Goal: Information Seeking & Learning: Learn about a topic

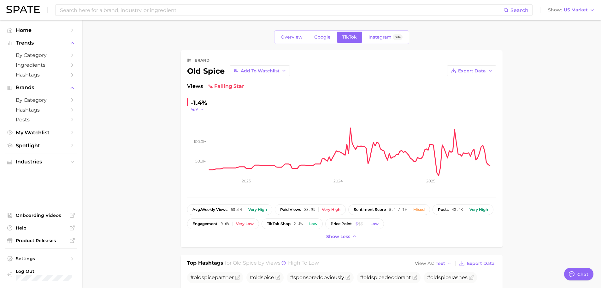
click at [199, 109] on button "YoY" at bounding box center [198, 109] width 14 height 5
click at [189, 153] on button "WoW" at bounding box center [173, 152] width 69 height 11
click at [173, 8] on input at bounding box center [281, 10] width 445 height 11
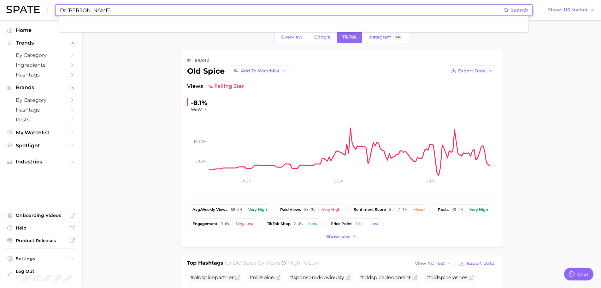
type input "Dr [PERSON_NAME]"
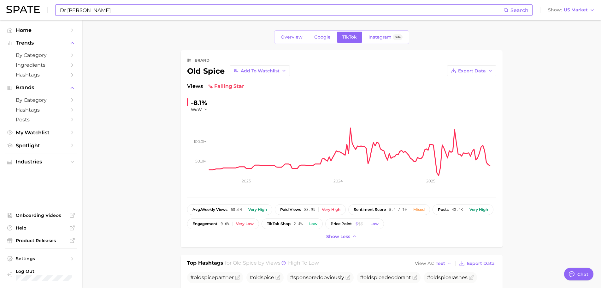
click at [120, 8] on input "Dr [PERSON_NAME]" at bounding box center [281, 10] width 445 height 11
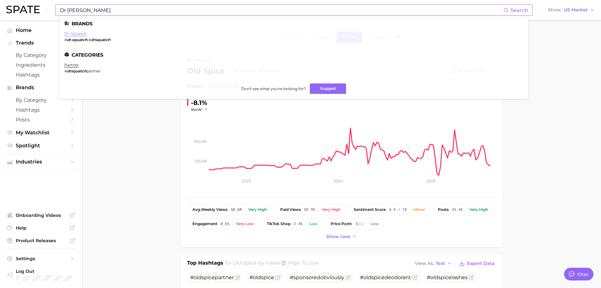
click at [76, 34] on link "dr. squatch" at bounding box center [75, 33] width 22 height 5
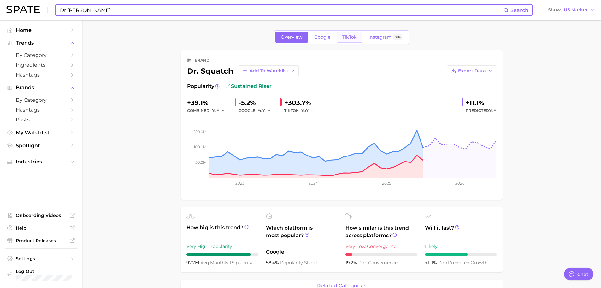
click at [353, 41] on link "TikTok" at bounding box center [349, 37] width 25 height 11
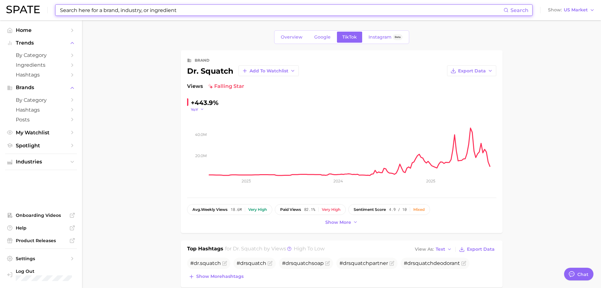
click at [202, 109] on icon "button" at bounding box center [202, 109] width 4 height 4
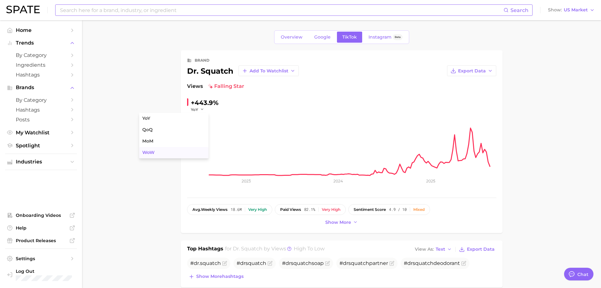
click at [185, 151] on button "WoW" at bounding box center [173, 152] width 69 height 11
click at [165, 11] on input at bounding box center [281, 10] width 445 height 11
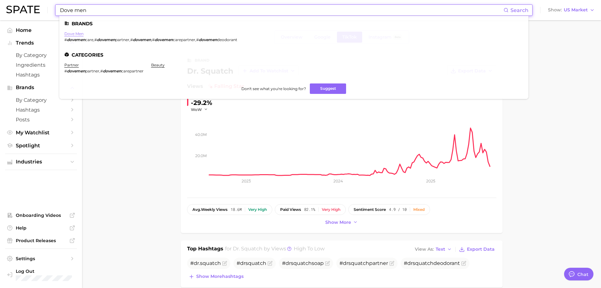
type input "Dove men"
click at [80, 34] on link "dove men" at bounding box center [73, 33] width 19 height 5
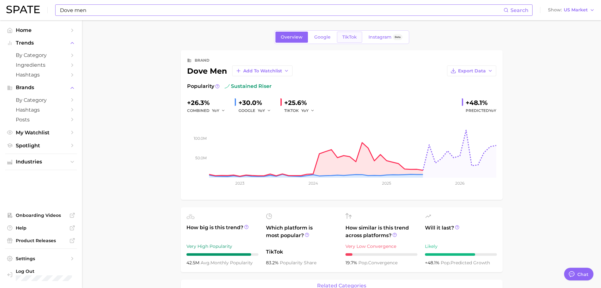
click at [350, 35] on span "TikTok" at bounding box center [350, 36] width 15 height 5
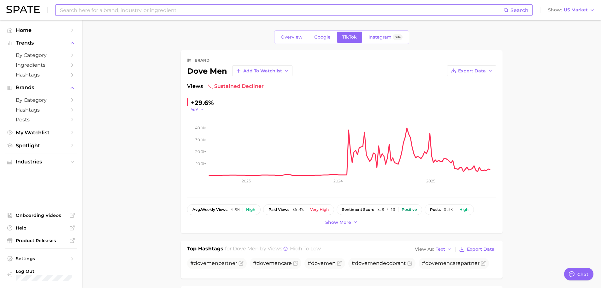
click at [201, 109] on icon "button" at bounding box center [202, 109] width 4 height 4
click at [182, 150] on button "WoW" at bounding box center [173, 152] width 69 height 11
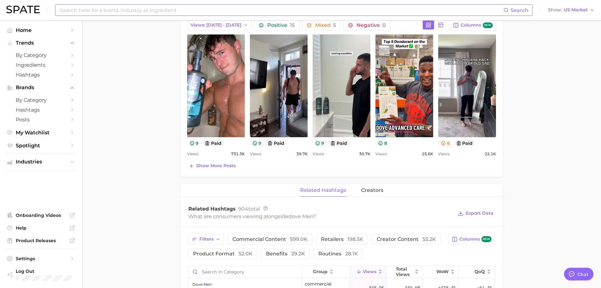
scroll to position [284, 0]
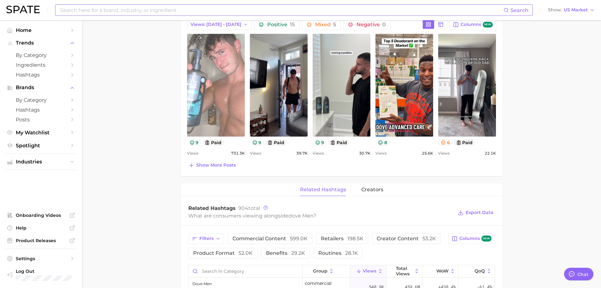
click at [206, 82] on link "view post on TikTok" at bounding box center [216, 85] width 58 height 103
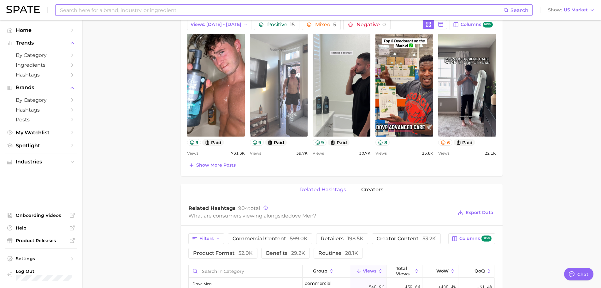
click at [275, 72] on link "view post on TikTok" at bounding box center [279, 85] width 58 height 103
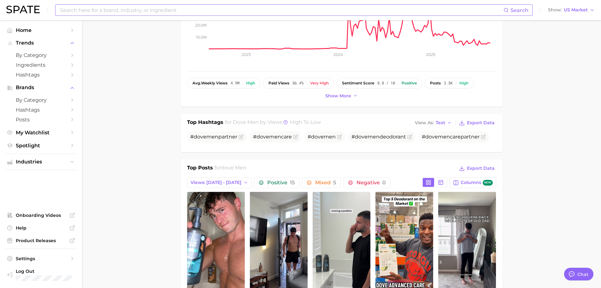
scroll to position [0, 0]
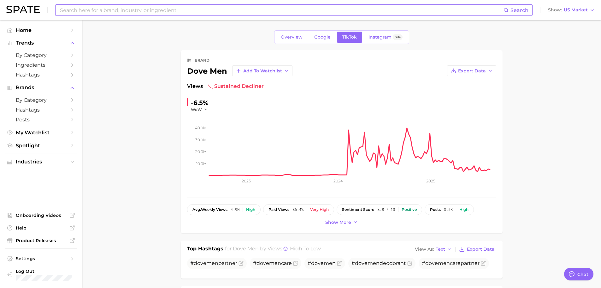
click at [88, 8] on input at bounding box center [281, 10] width 445 height 11
type input "Degree"
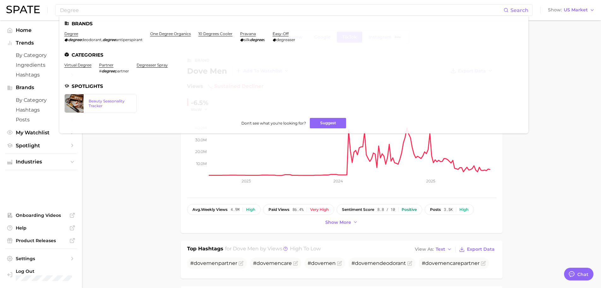
drag, startPoint x: 71, startPoint y: 33, endPoint x: 88, endPoint y: 36, distance: 17.3
click at [72, 33] on link "degree" at bounding box center [71, 33] width 14 height 5
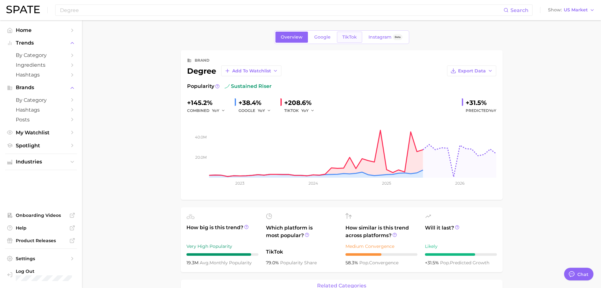
click at [352, 39] on span "TikTok" at bounding box center [350, 36] width 15 height 5
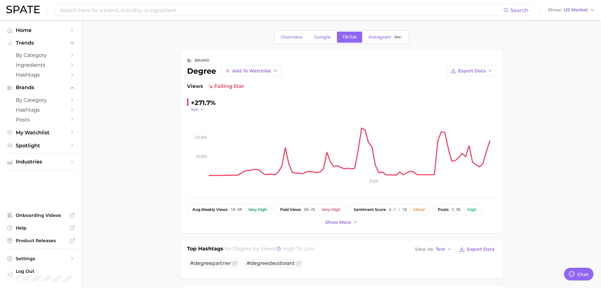
click at [197, 110] on span "YoY" at bounding box center [194, 109] width 7 height 5
click at [194, 156] on button "WoW" at bounding box center [173, 152] width 69 height 11
